Goal: Information Seeking & Learning: Learn about a topic

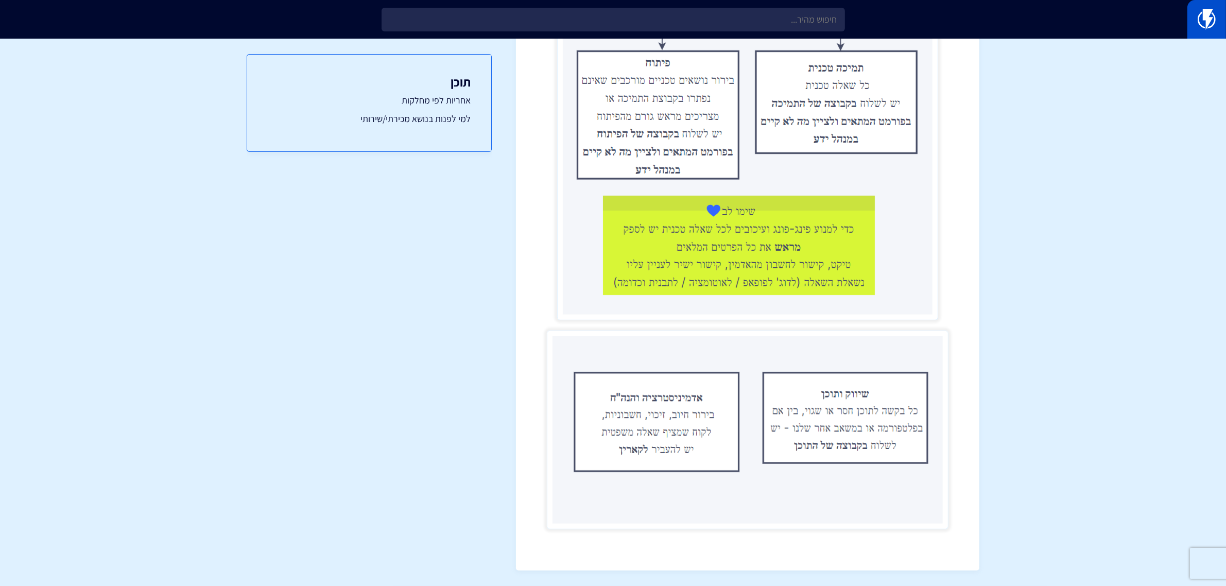
click at [1192, 34] on link at bounding box center [1206, 19] width 39 height 39
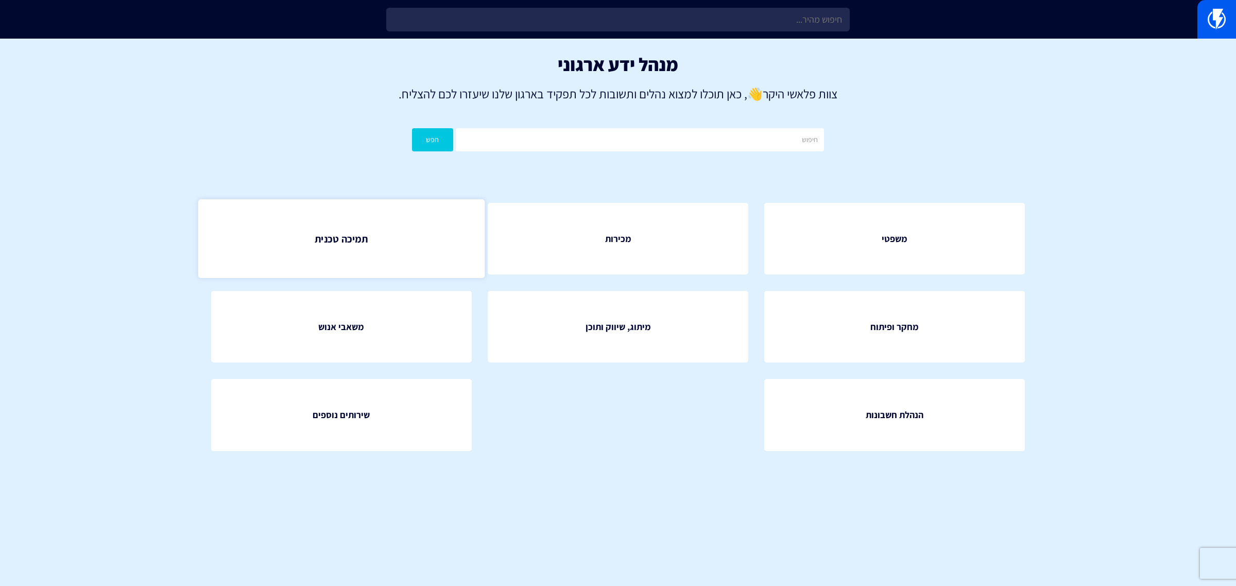
click at [351, 245] on span "תמיכה טכנית" at bounding box center [341, 238] width 53 height 14
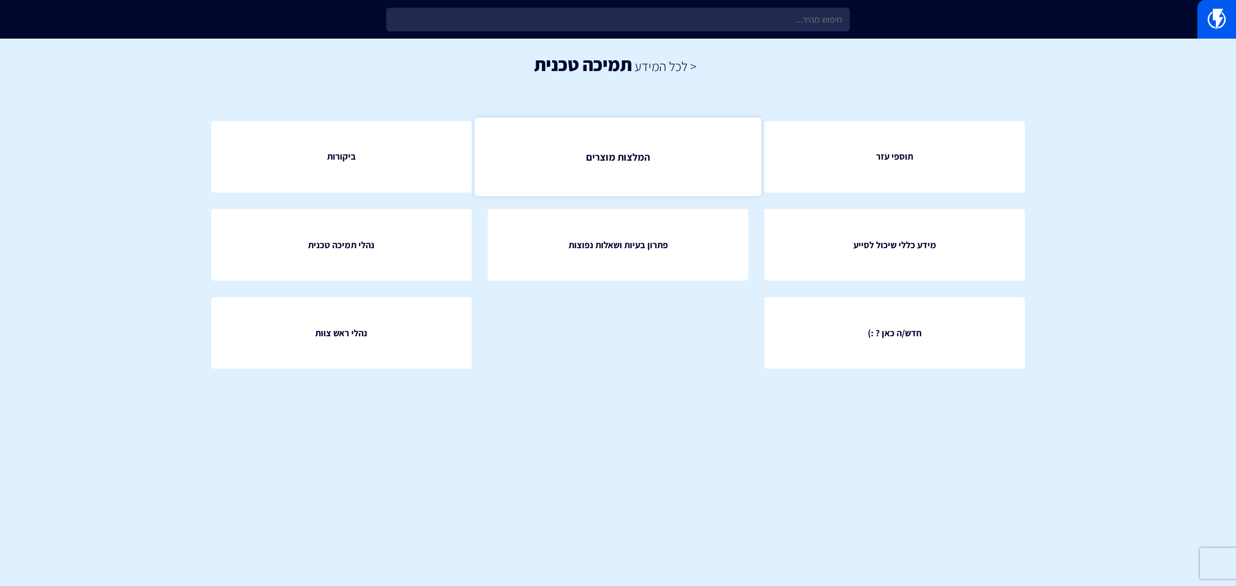
click at [587, 182] on link "המלצות מוצרים" at bounding box center [618, 156] width 286 height 79
click at [546, 247] on link "פתרון בעיות ושאלות נפוצות" at bounding box center [618, 244] width 286 height 79
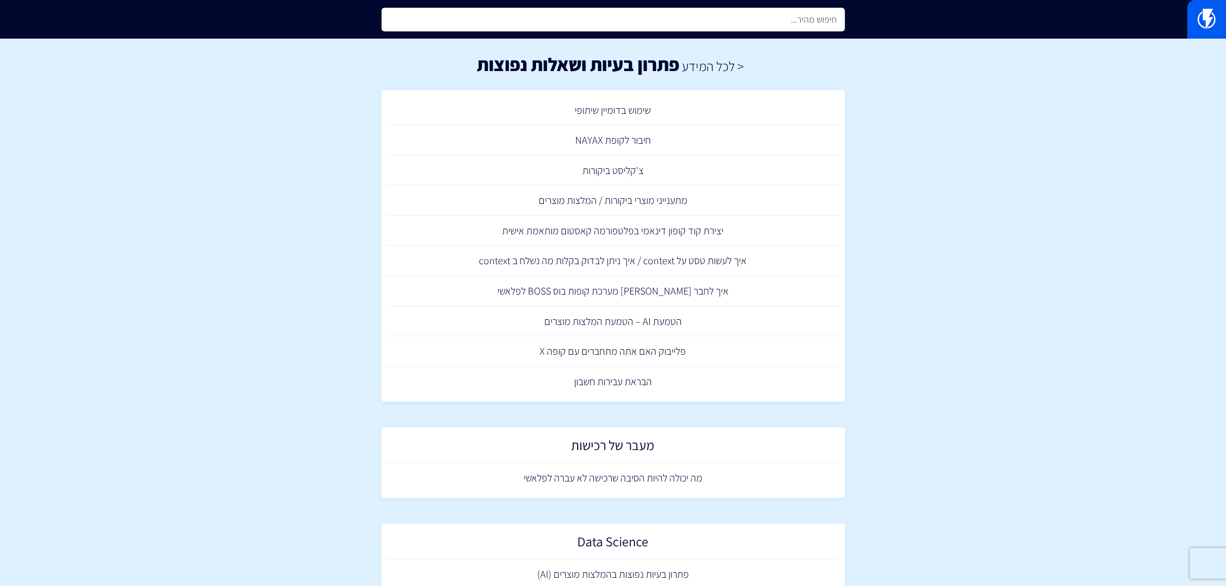
click at [755, 24] on input "text" at bounding box center [612, 20] width 463 height 24
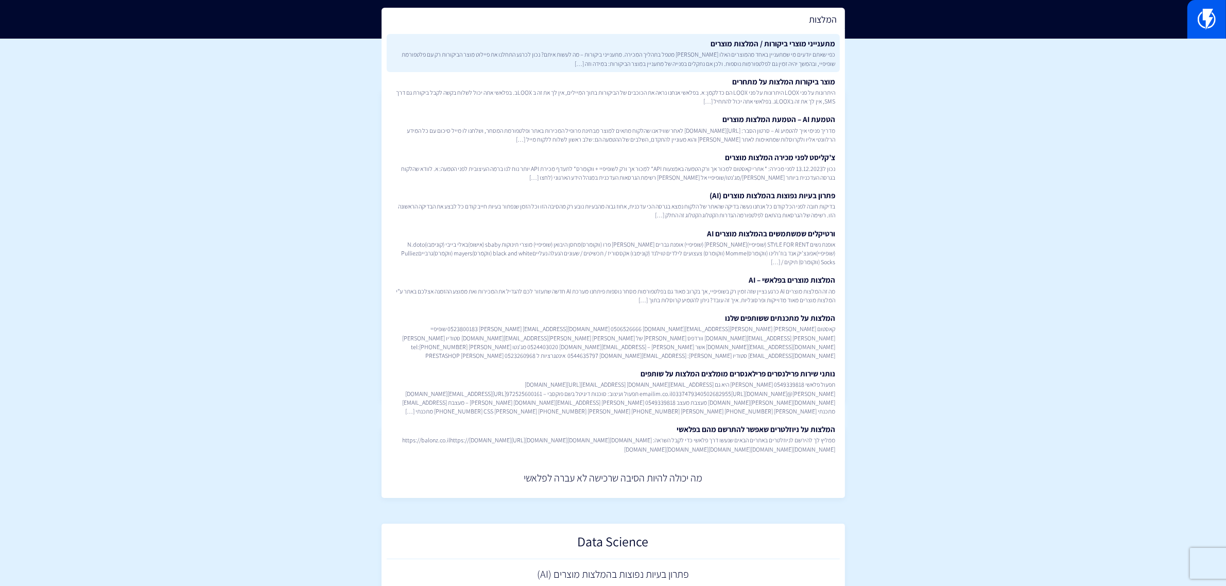
type input "המלצות"
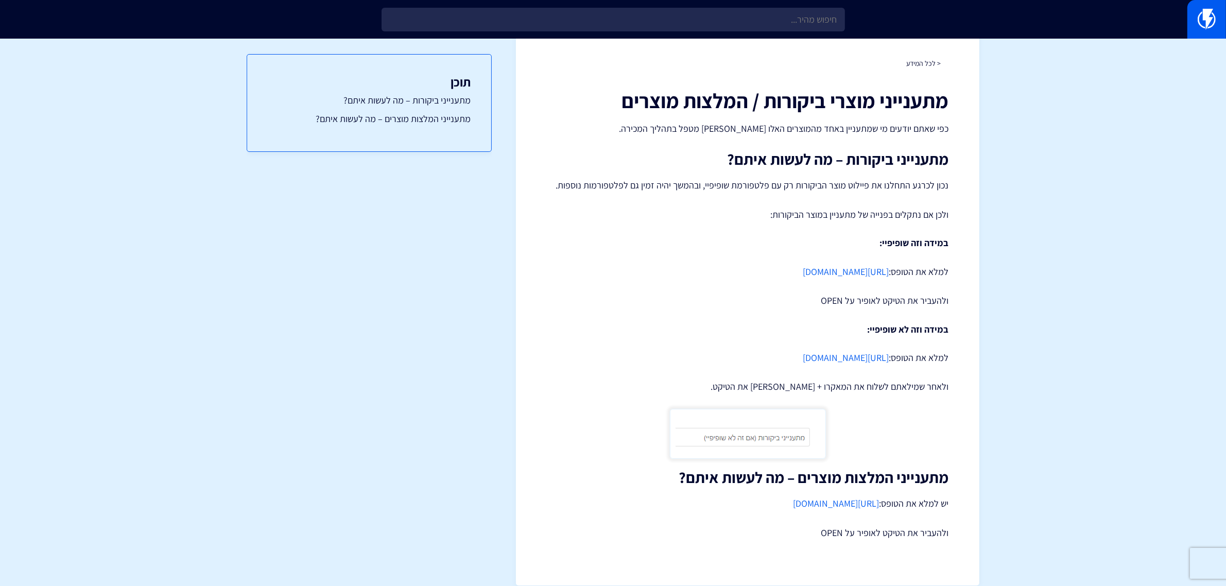
scroll to position [42, 0]
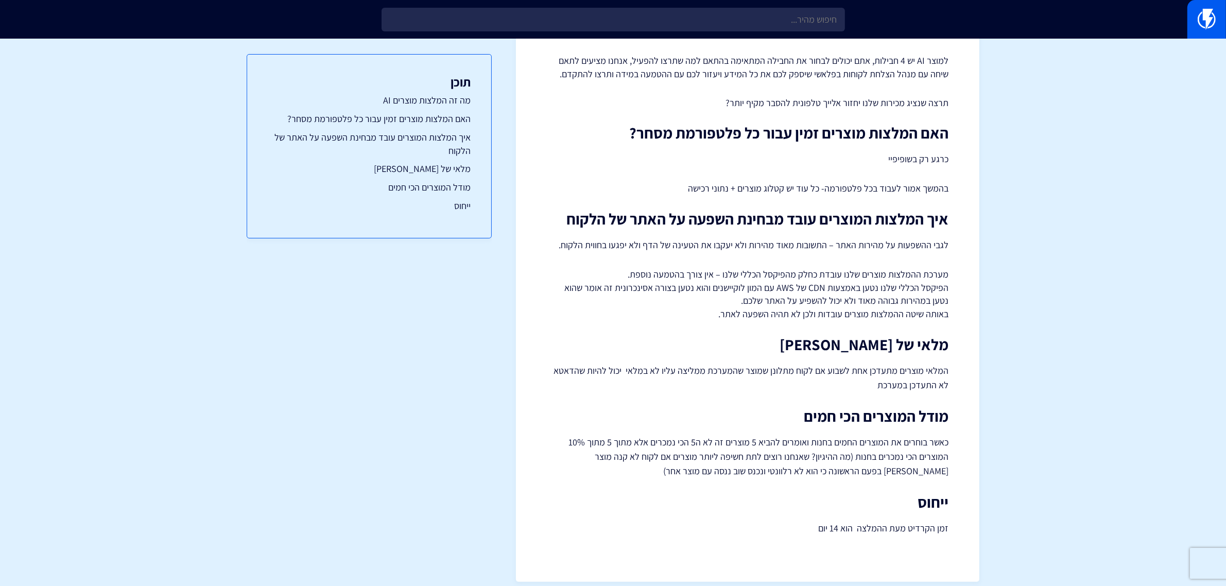
scroll to position [533, 0]
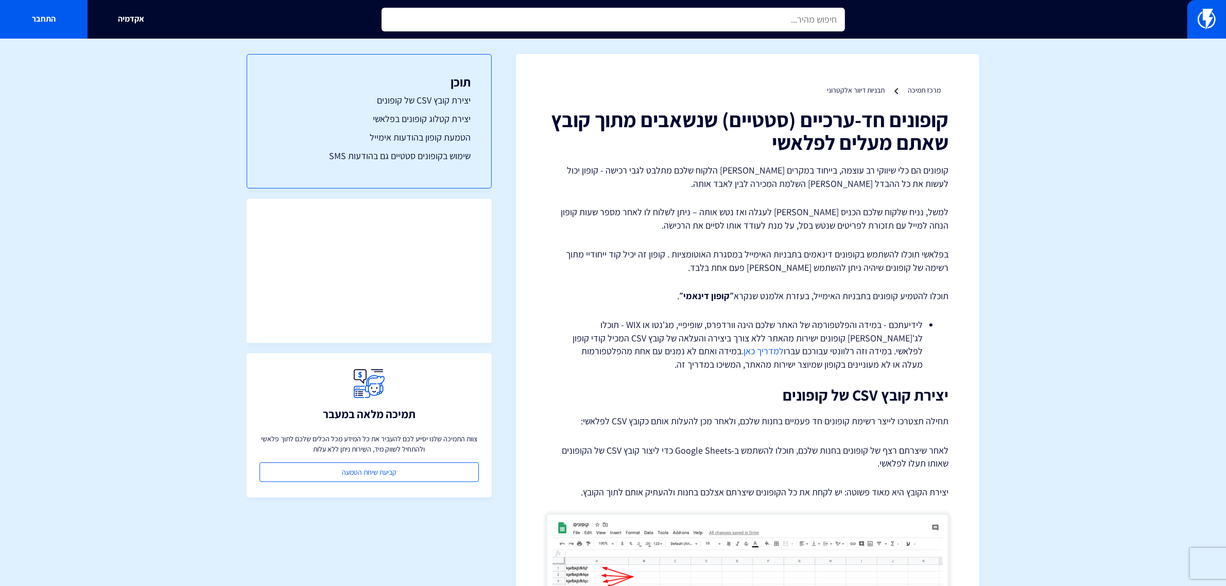
click at [632, 21] on input "text" at bounding box center [612, 20] width 463 height 24
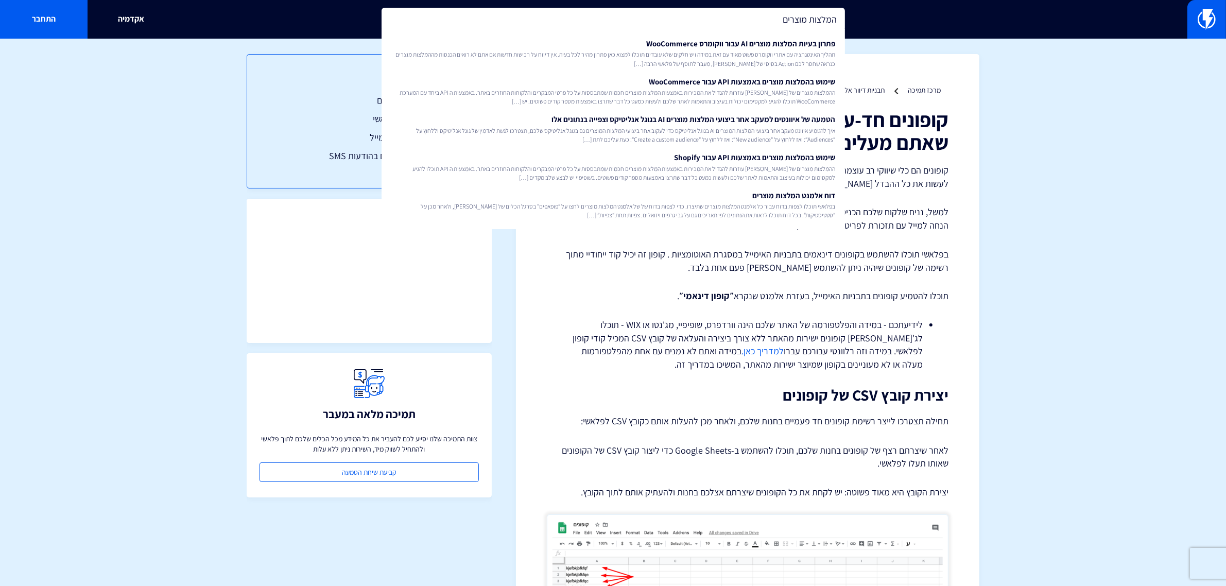
type input "המלצות מוצרים"
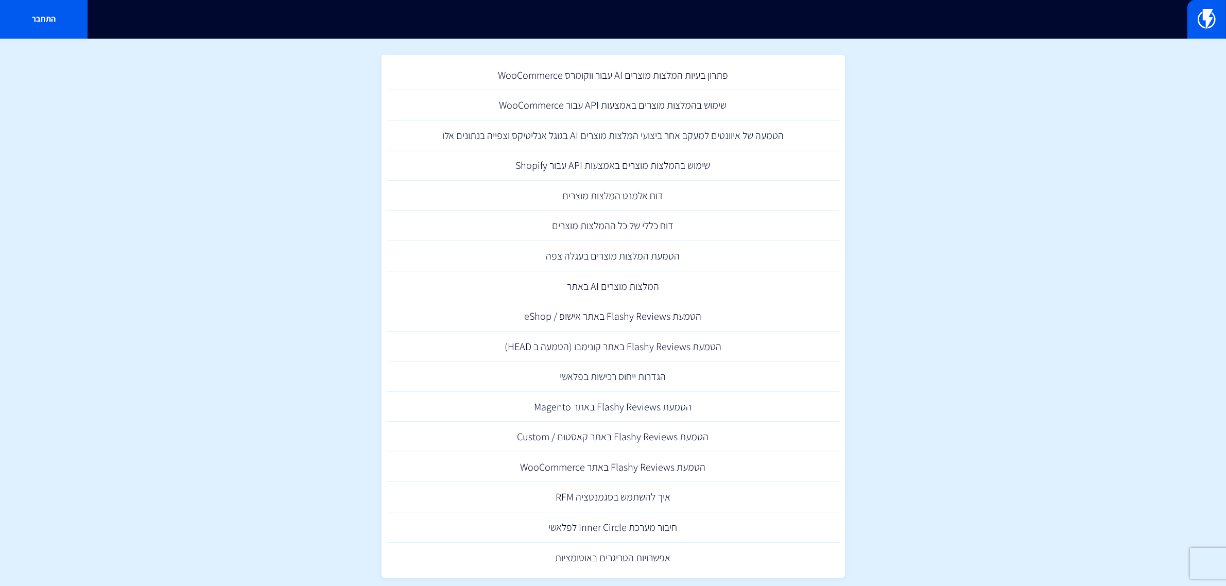
scroll to position [52, 0]
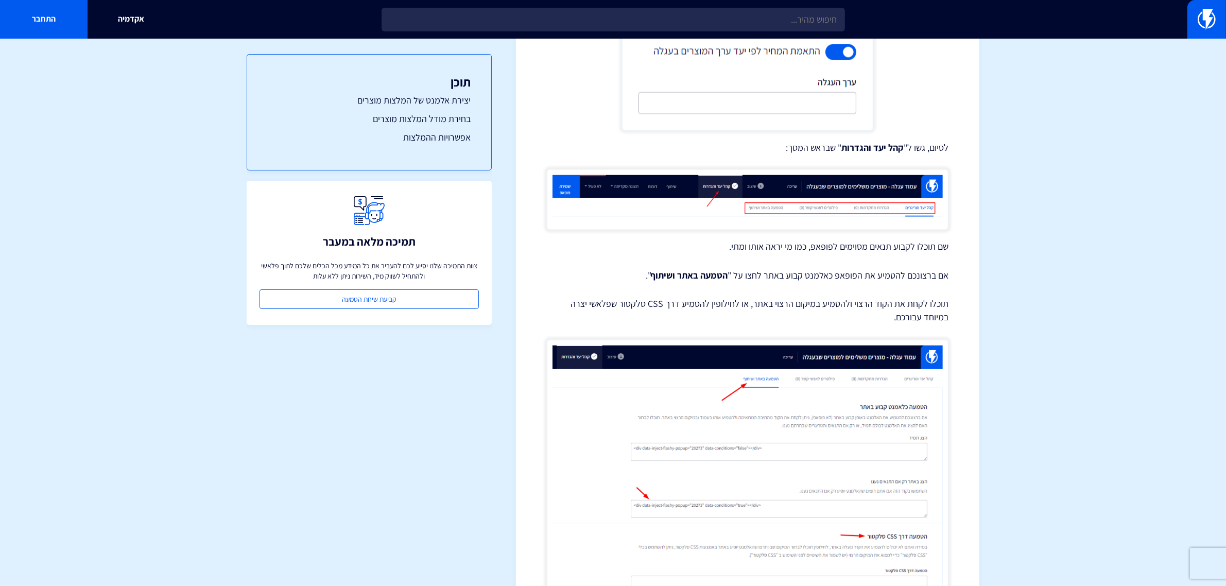
scroll to position [2589, 0]
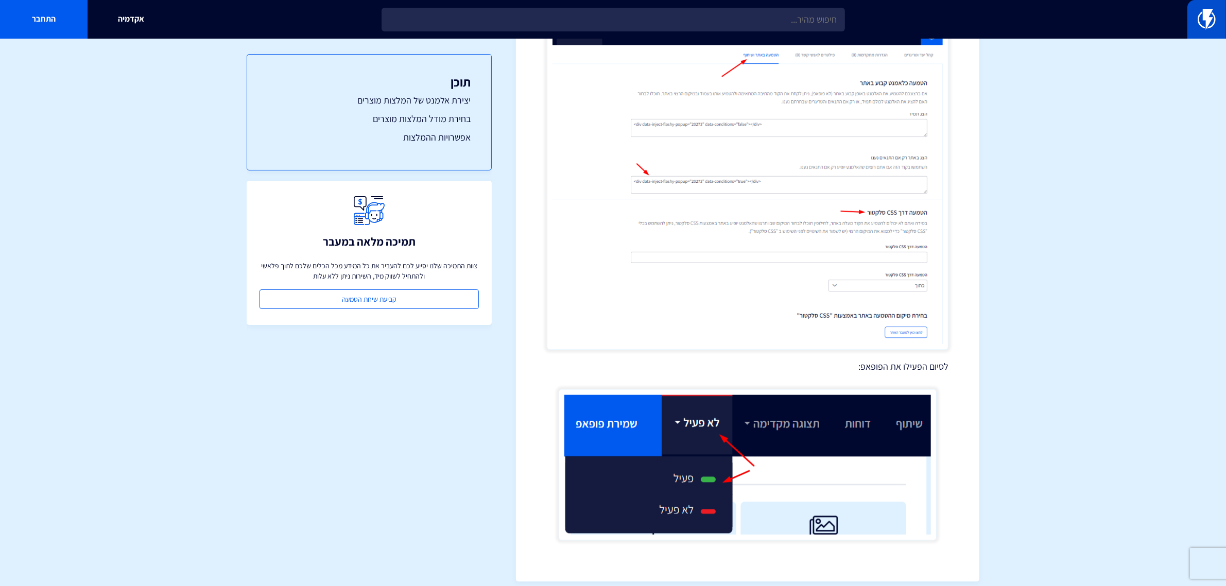
click at [1213, 31] on link at bounding box center [1206, 19] width 39 height 39
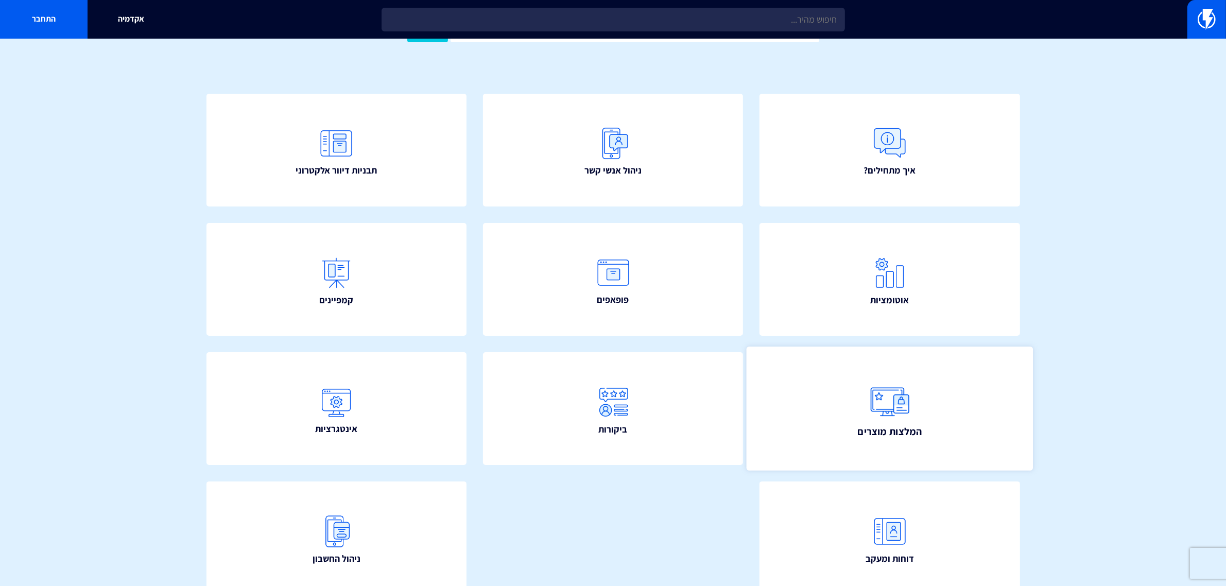
scroll to position [116, 0]
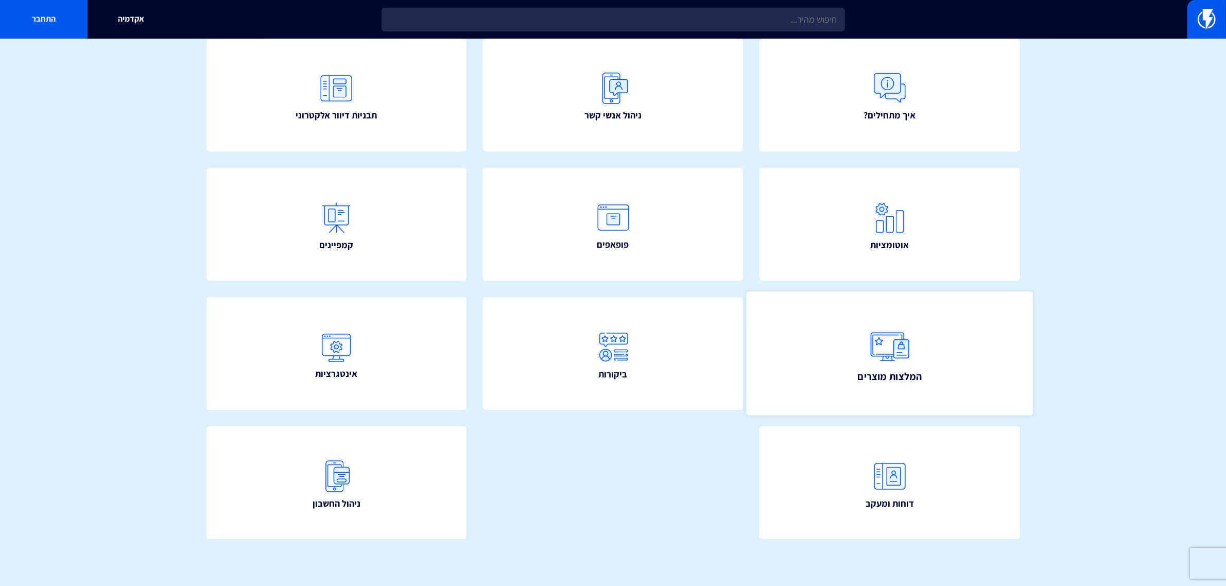
click at [817, 392] on link "המלצות מוצרים" at bounding box center [889, 353] width 286 height 124
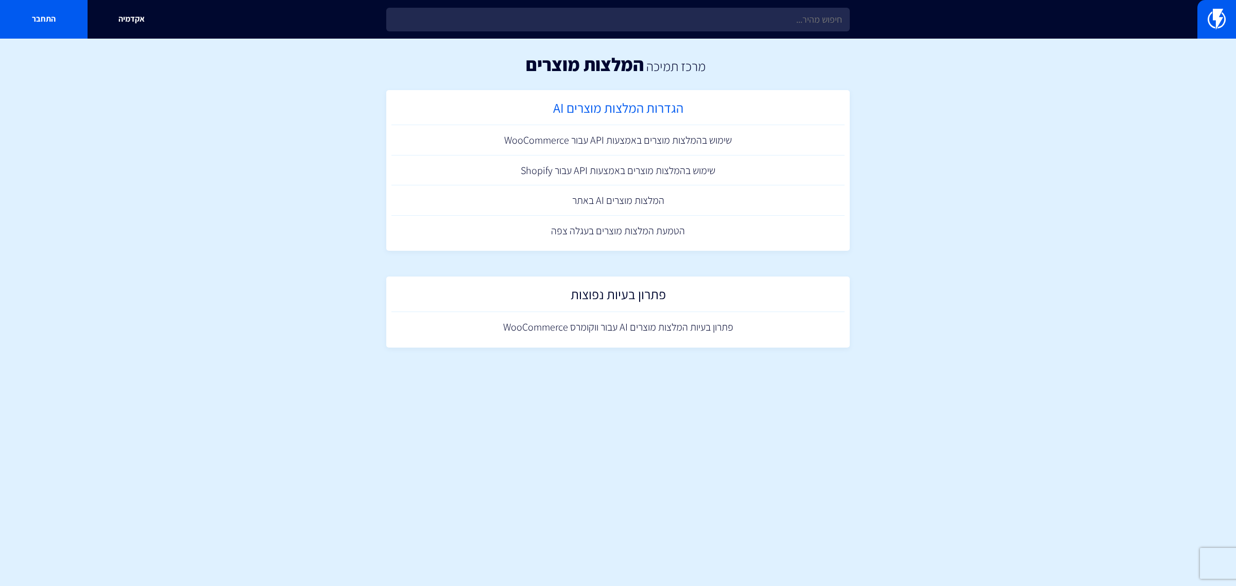
click at [625, 110] on h2 "הגדרות המלצות מוצרים AI" at bounding box center [617, 110] width 443 height 20
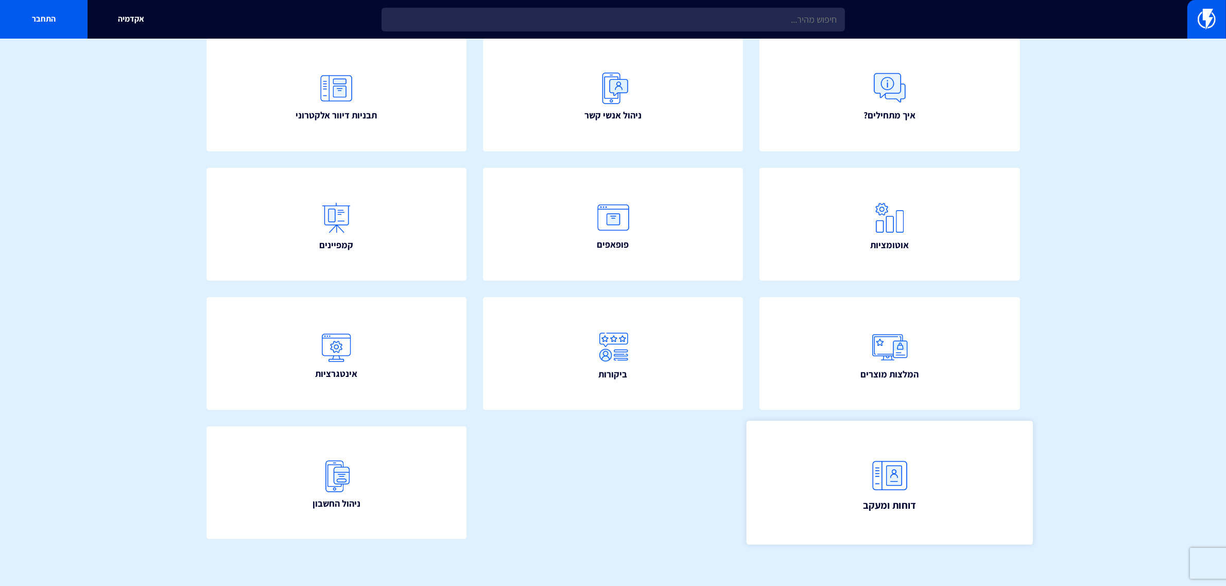
click at [891, 474] on img at bounding box center [889, 475] width 45 height 45
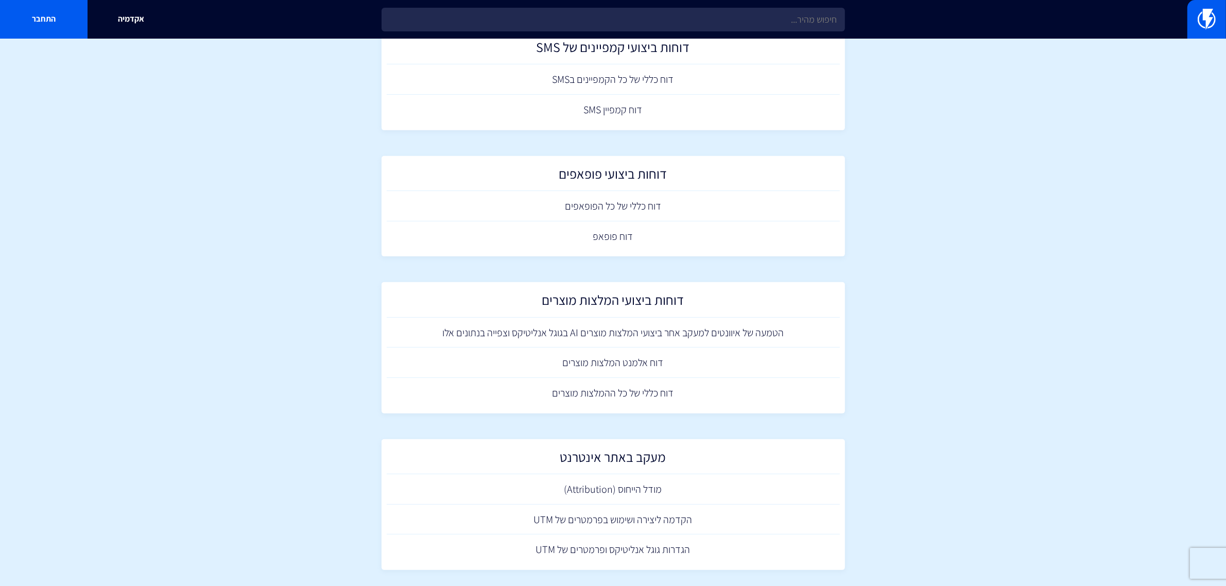
scroll to position [510, 0]
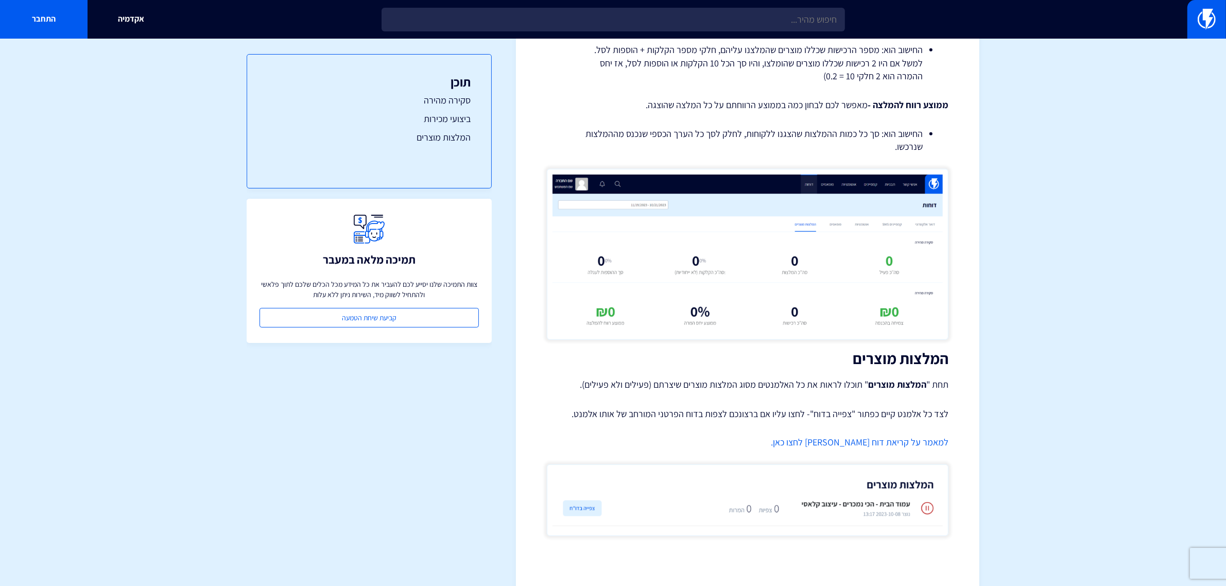
scroll to position [901, 0]
